Goal: Transaction & Acquisition: Purchase product/service

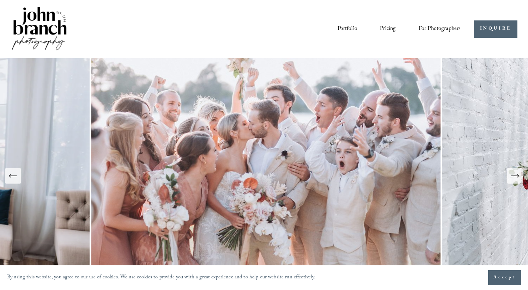
click at [518, 174] on icon "Next Slide" at bounding box center [515, 176] width 10 height 10
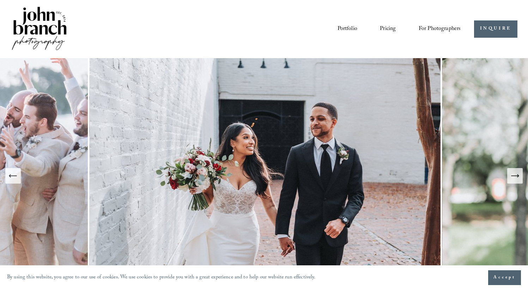
click at [518, 174] on icon "Next Slide" at bounding box center [515, 176] width 10 height 10
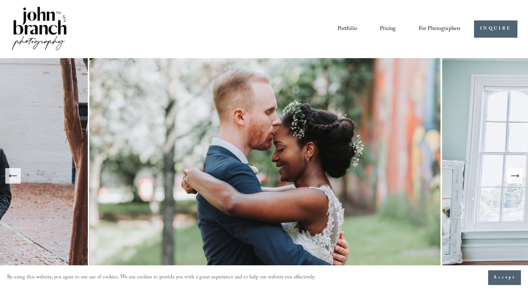
click at [417, 30] on nav "Portfolio Pricing For Photographers Presets Education Courses Blog" at bounding box center [398, 29] width 123 height 12
click at [424, 26] on span "For Photographers" at bounding box center [439, 29] width 42 height 11
click at [0, 0] on span "Presets" at bounding box center [0, 0] width 0 height 0
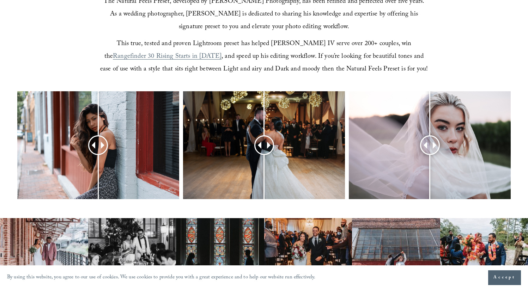
scroll to position [238, 0]
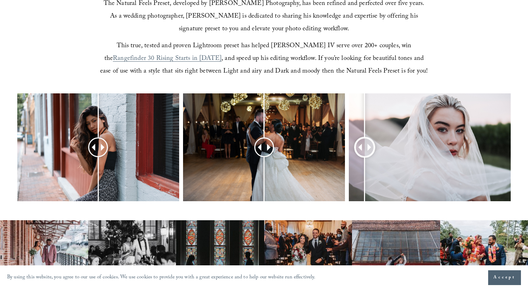
drag, startPoint x: 431, startPoint y: 149, endPoint x: 364, endPoint y: 162, distance: 67.9
click at [364, 156] on div at bounding box center [365, 147] width 18 height 18
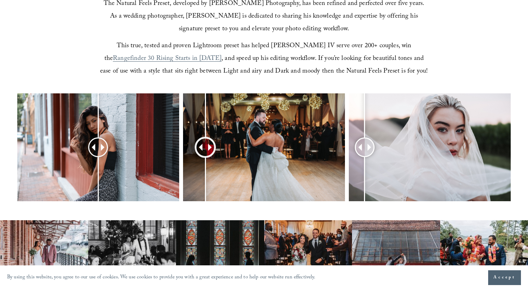
drag, startPoint x: 269, startPoint y: 149, endPoint x: 205, endPoint y: 156, distance: 63.9
click at [205, 156] on div at bounding box center [205, 147] width 18 height 18
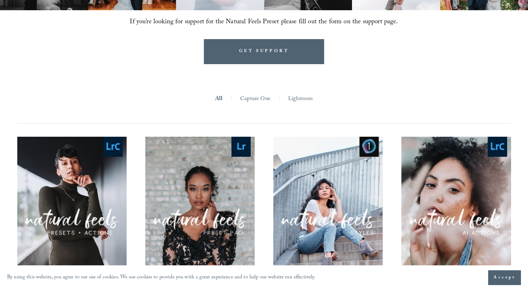
scroll to position [614, 0]
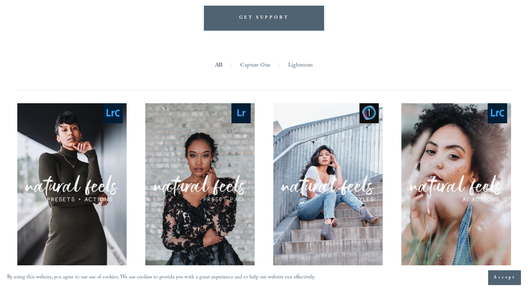
drag, startPoint x: 532, startPoint y: 76, endPoint x: 531, endPoint y: 179, distance: 102.6
click at [199, 138] on div "Quick View" at bounding box center [200, 185] width 110 height 164
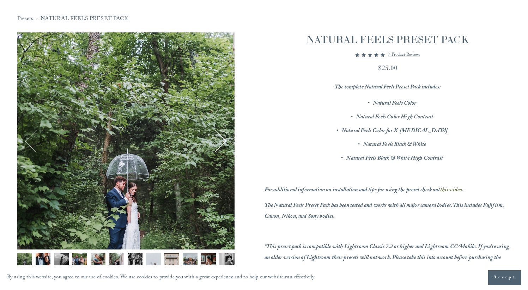
scroll to position [61, 0]
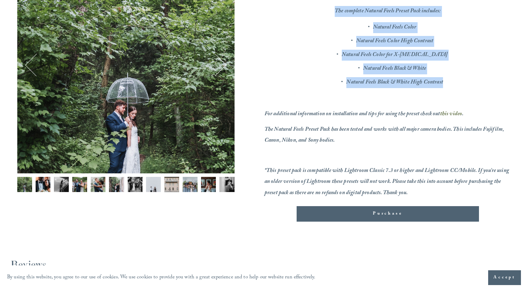
drag, startPoint x: 532, startPoint y: 46, endPoint x: 532, endPoint y: 94, distance: 48.6
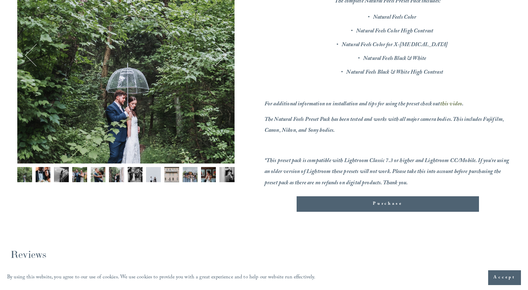
click at [479, 103] on p "For additional information on installation and tips for using the preset check …" at bounding box center [387, 104] width 246 height 11
click at [432, 210] on button "Purchase Added!" at bounding box center [387, 204] width 182 height 16
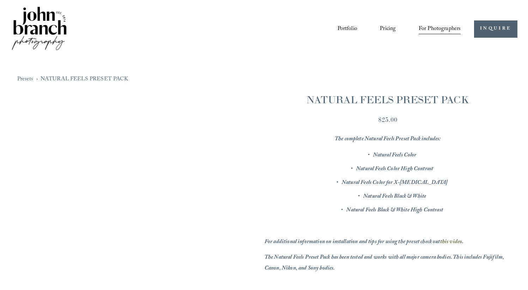
scroll to position [146, 0]
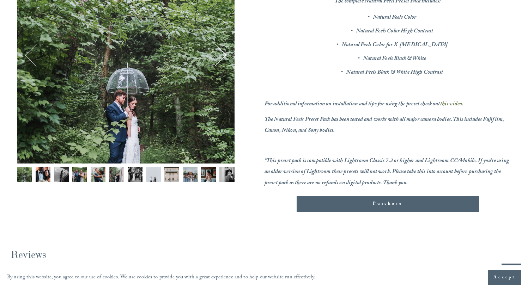
click at [395, 205] on span "Purchase" at bounding box center [387, 204] width 30 height 7
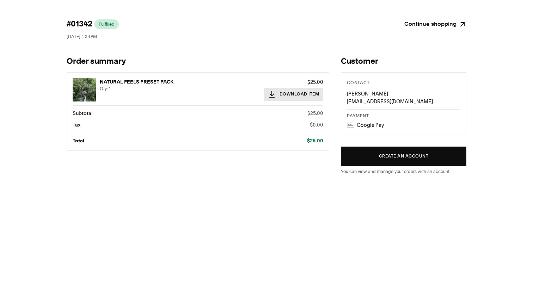
click at [293, 92] on button "Download Item" at bounding box center [294, 94] width 60 height 13
